Goal: Use online tool/utility: Utilize a website feature to perform a specific function

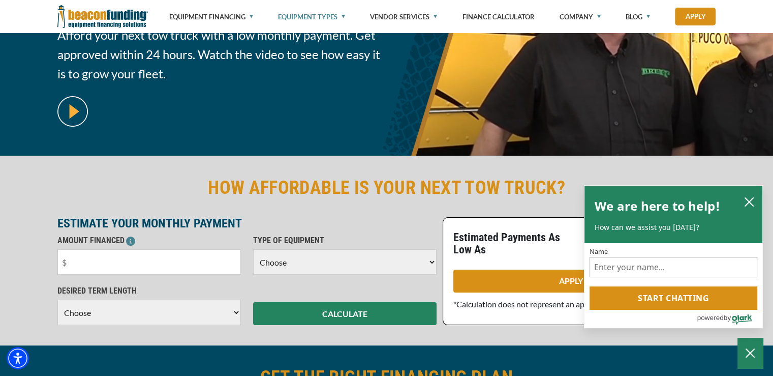
scroll to position [154, 0]
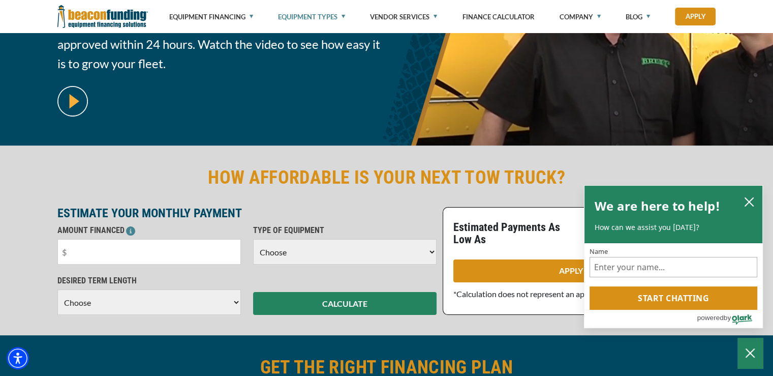
click at [772, 45] on html "Skip to main content Enable accessibility for low vision Open the accessibility…" at bounding box center [386, 34] width 773 height 376
click at [751, 201] on icon "close chatbox" at bounding box center [749, 202] width 10 height 10
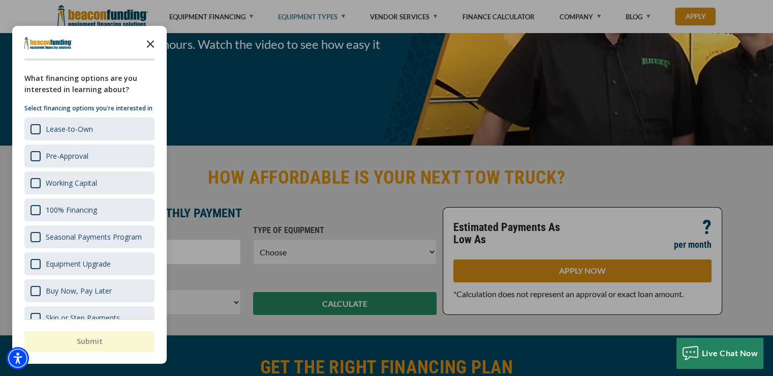
click at [147, 44] on icon "Close the survey" at bounding box center [150, 43] width 20 height 20
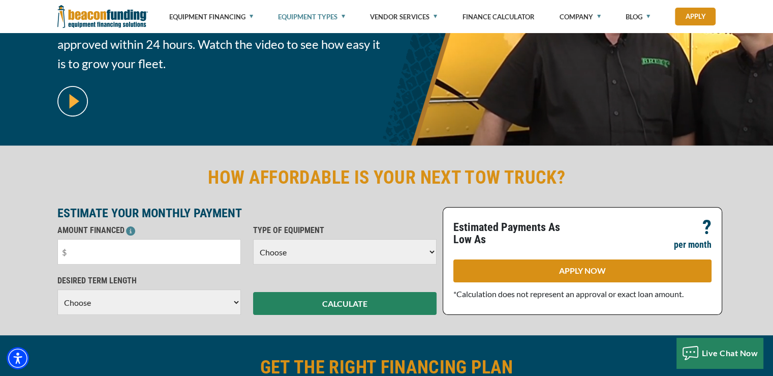
click at [278, 255] on select "Choose Backhoe Boom/Bucket Truck Chipper Commercial Mower Crane DTG/DTF Printin…" at bounding box center [344, 251] width 183 height 25
select select "5"
click at [253, 239] on select "Choose Backhoe Boom/Bucket Truck Chipper Commercial Mower Crane DTG/DTF Printin…" at bounding box center [344, 251] width 183 height 25
click at [144, 299] on select "Choose 36 Months 48 Months 60 Months" at bounding box center [148, 301] width 183 height 25
select select "60"
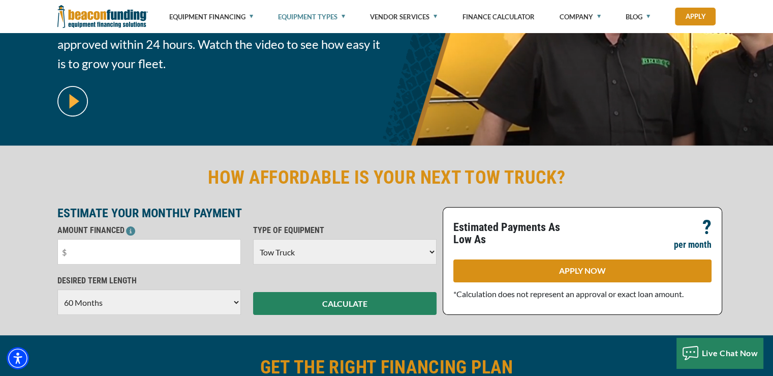
click at [57, 300] on select "Choose 36 Months 48 Months 60 Months" at bounding box center [148, 301] width 183 height 25
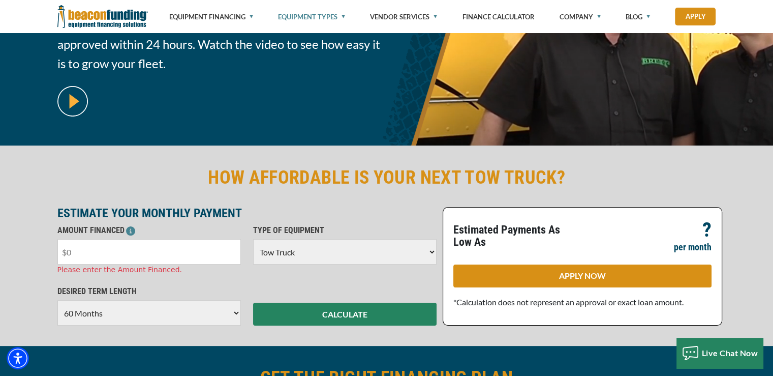
click at [148, 259] on input "text" at bounding box center [148, 251] width 183 height 25
drag, startPoint x: 67, startPoint y: 253, endPoint x: 113, endPoint y: 253, distance: 45.7
click at [113, 253] on input "text" at bounding box center [148, 251] width 183 height 25
type input "$60,000"
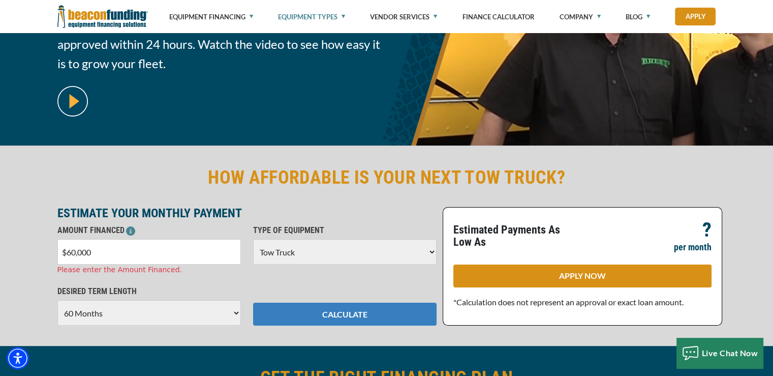
click at [311, 319] on div "HOW AFFORDABLE IS YOUR NEXT TOW TRUCK? ESTIMATE YOUR MONTHLY PAYMENT AMOUNT FIN…" at bounding box center [386, 245] width 773 height 200
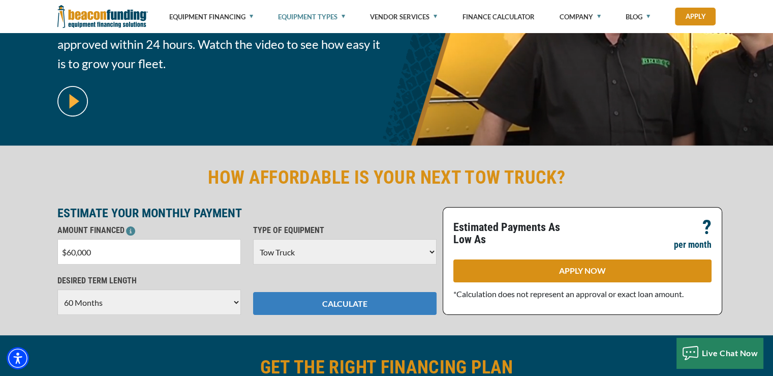
click at [320, 303] on button "CALCULATE" at bounding box center [344, 303] width 183 height 23
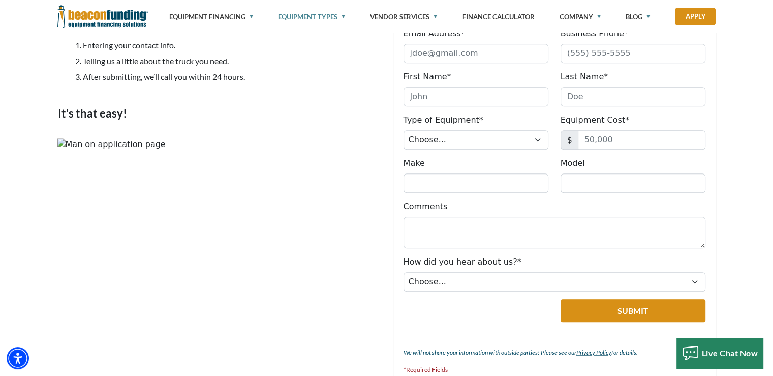
scroll to position [642, 0]
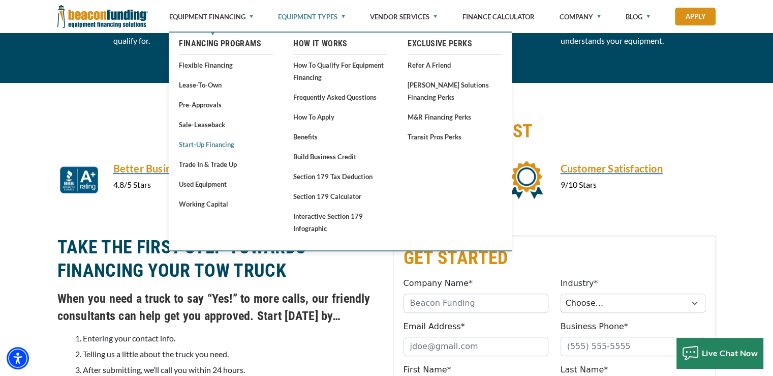
click at [215, 145] on link "Start-Up Financing" at bounding box center [226, 144] width 94 height 13
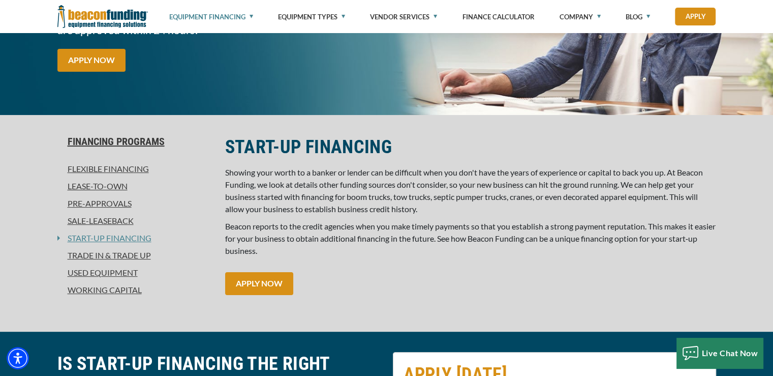
scroll to position [208, 0]
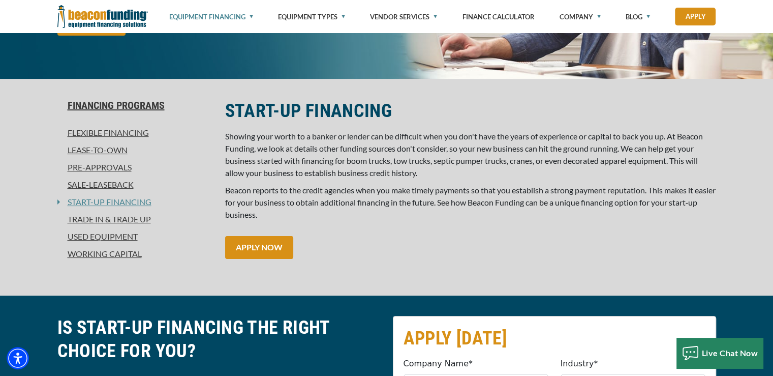
drag, startPoint x: 776, startPoint y: 27, endPoint x: 779, endPoint y: 49, distance: 22.5
click at [110, 236] on link "Used Equipment" at bounding box center [134, 236] width 155 height 12
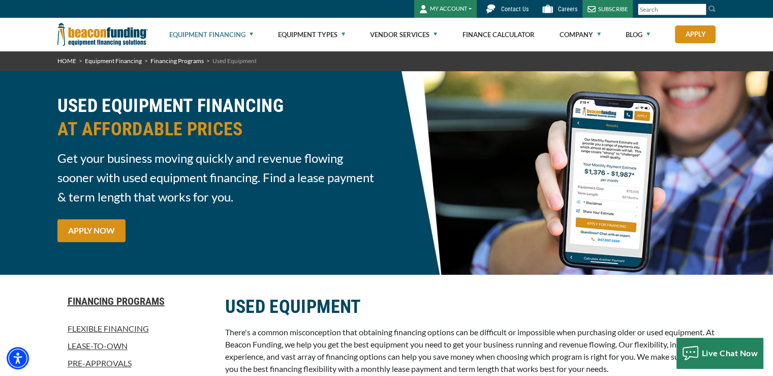
drag, startPoint x: 775, startPoint y: 28, endPoint x: 780, endPoint y: 4, distance: 24.9
click at [772, 4] on html "Skip to main content Enable accessibility for low vision Open the accessibility…" at bounding box center [386, 188] width 773 height 376
